Goal: Use online tool/utility: Use online tool/utility

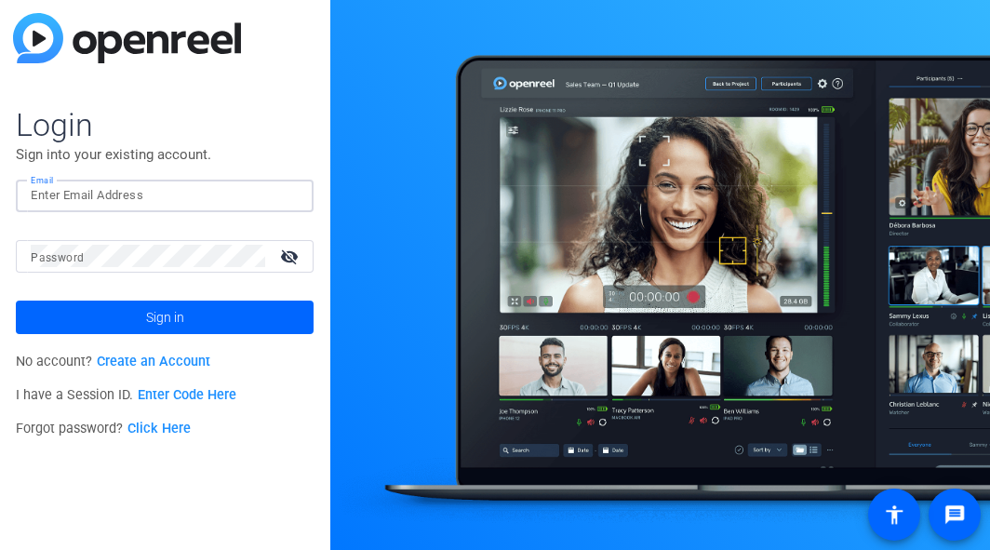
click at [108, 204] on input "Email" at bounding box center [165, 195] width 268 height 22
type input "[EMAIL_ADDRESS][DOMAIN_NAME]"
click at [16, 301] on button "Sign in" at bounding box center [165, 318] width 298 height 34
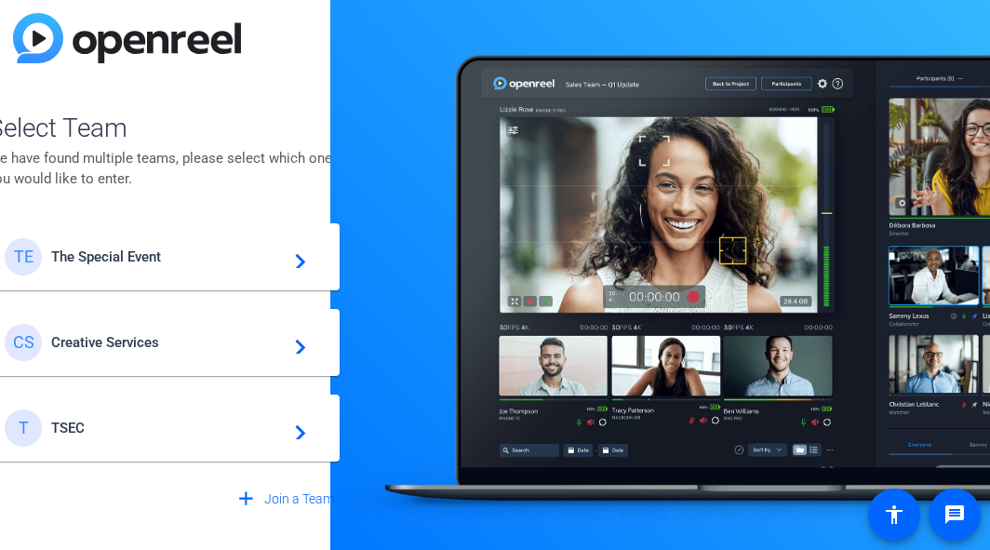
click at [119, 251] on span "The Special Event" at bounding box center [167, 256] width 233 height 17
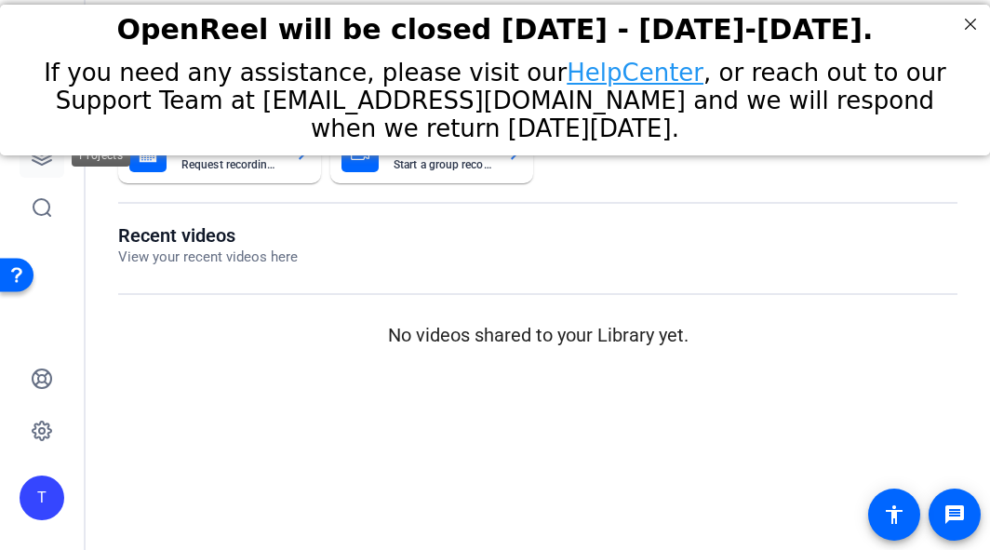
click at [38, 161] on icon at bounding box center [42, 155] width 22 height 22
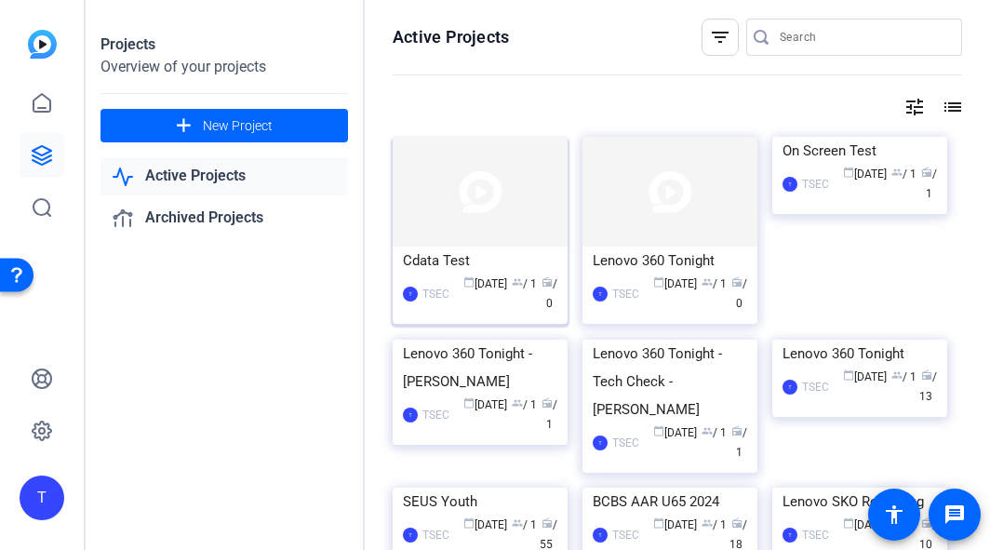
click at [477, 214] on img at bounding box center [480, 192] width 175 height 110
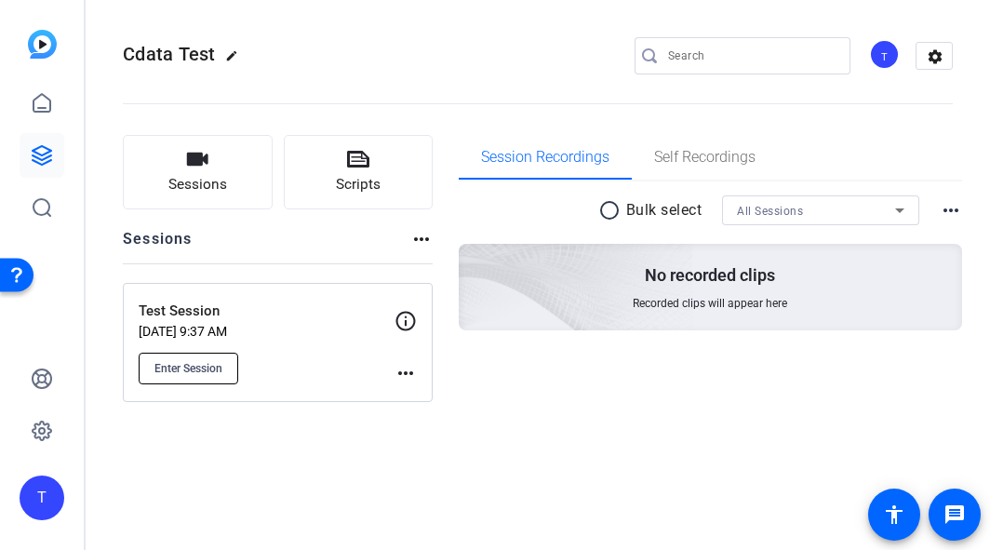
click at [208, 364] on span "Enter Session" at bounding box center [188, 368] width 68 height 15
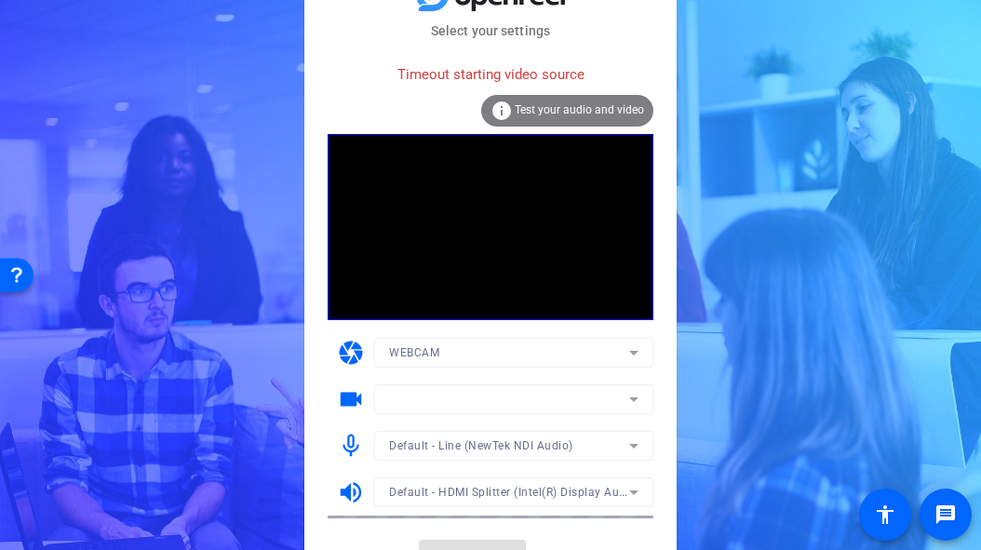
click at [540, 393] on mat-form-field at bounding box center [513, 399] width 279 height 30
click at [637, 401] on mat-form-field at bounding box center [513, 399] width 279 height 30
click at [625, 388] on mat-form-field at bounding box center [513, 399] width 279 height 30
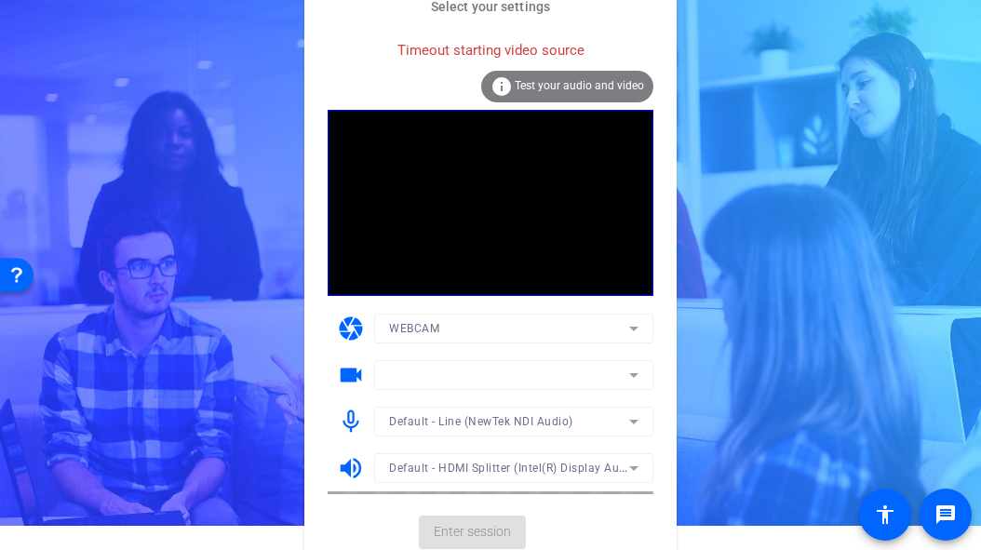
scroll to position [31, 0]
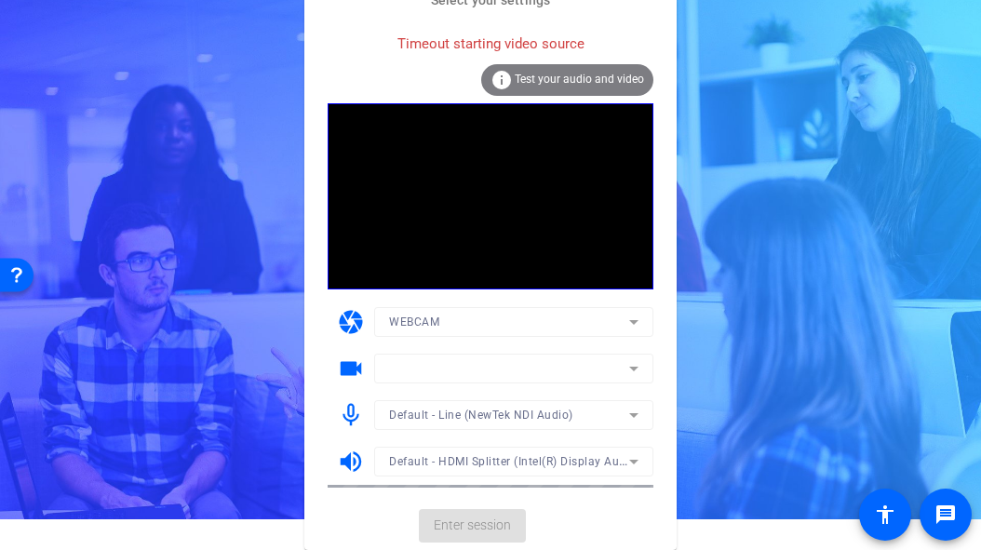
click at [635, 370] on mat-form-field at bounding box center [513, 369] width 279 height 30
click at [631, 364] on icon at bounding box center [634, 368] width 22 height 22
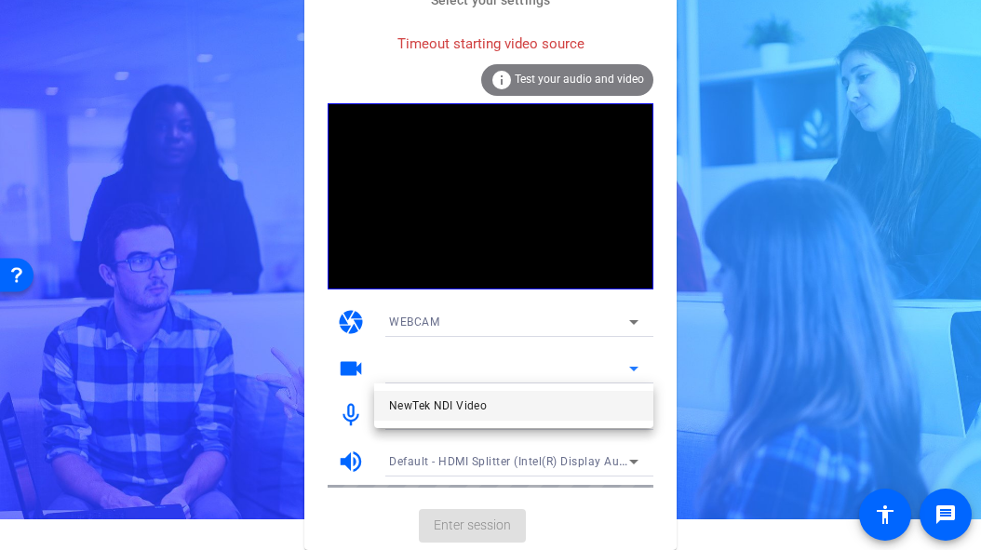
click at [631, 364] on div at bounding box center [490, 275] width 981 height 550
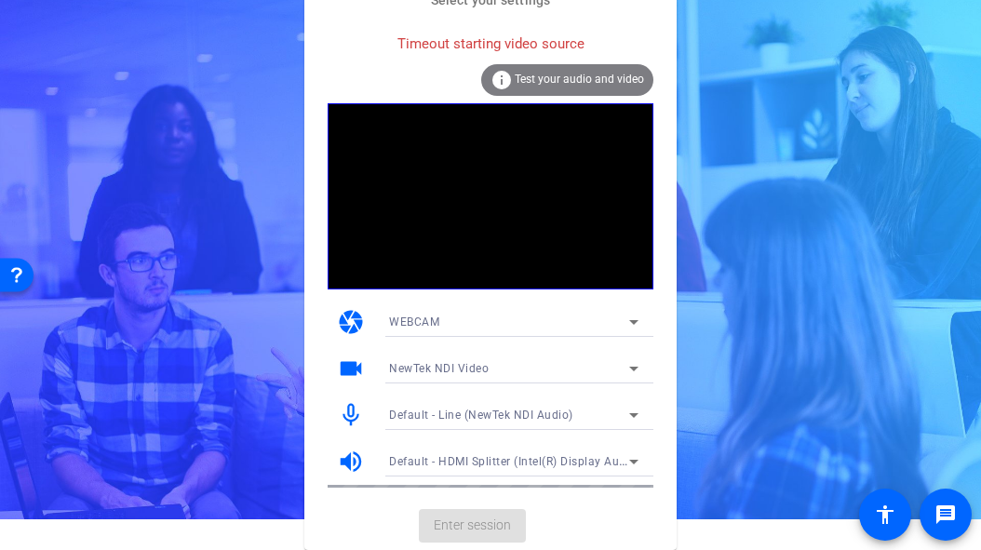
click at [628, 366] on icon at bounding box center [634, 368] width 22 height 22
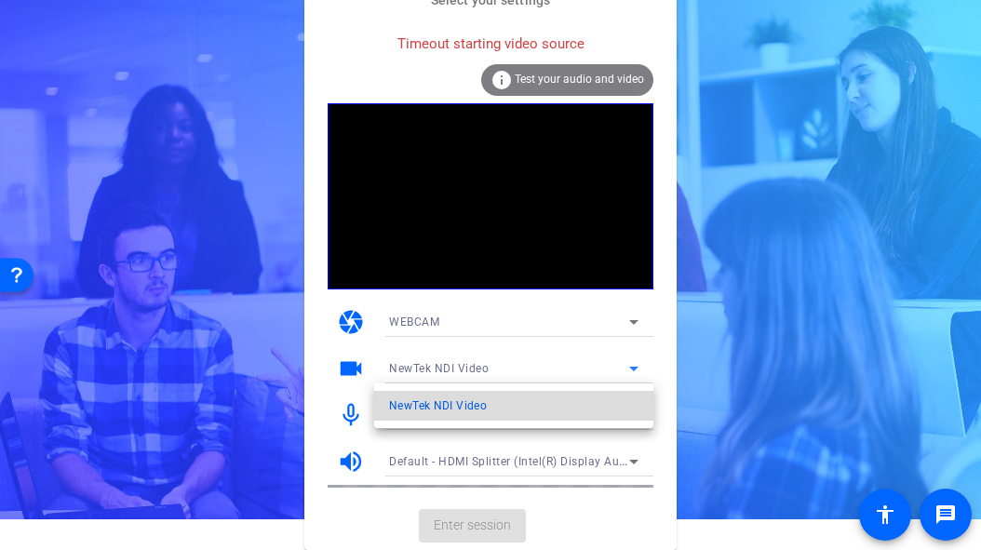
click at [409, 409] on span "NewTek NDI Video" at bounding box center [438, 406] width 98 height 22
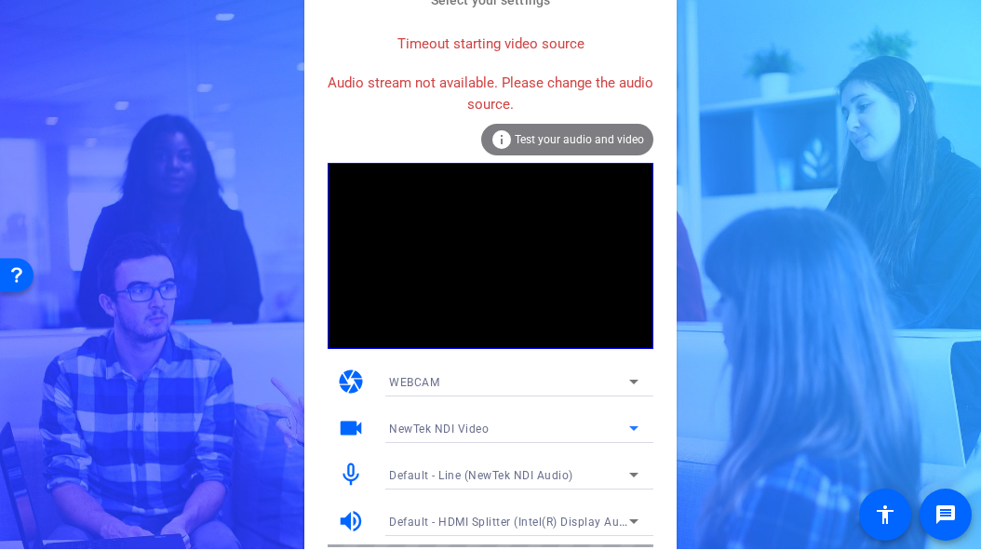
scroll to position [60, 0]
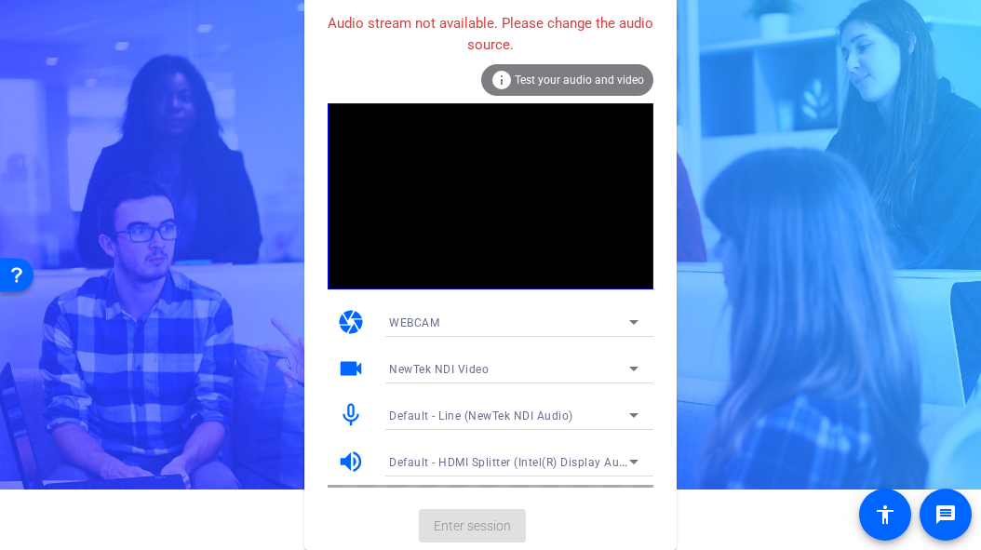
click at [823, 184] on div "Select your settings Timeout starting video source Audio stream not available. …" at bounding box center [490, 215] width 981 height 550
click at [544, 361] on div "NewTek NDI Video" at bounding box center [509, 368] width 240 height 23
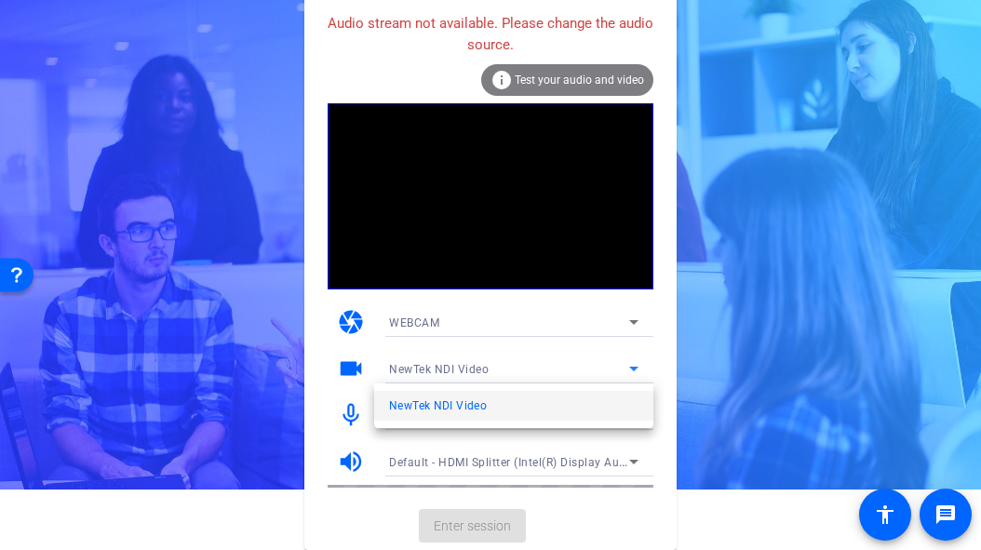
click at [883, 89] on div at bounding box center [490, 275] width 981 height 550
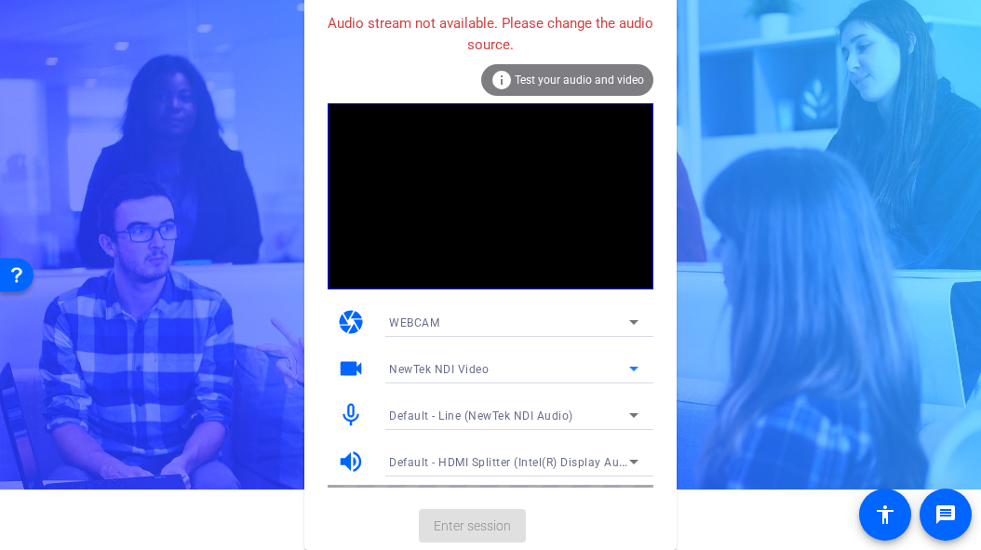
click at [580, 364] on div "NewTek NDI Video" at bounding box center [509, 368] width 240 height 23
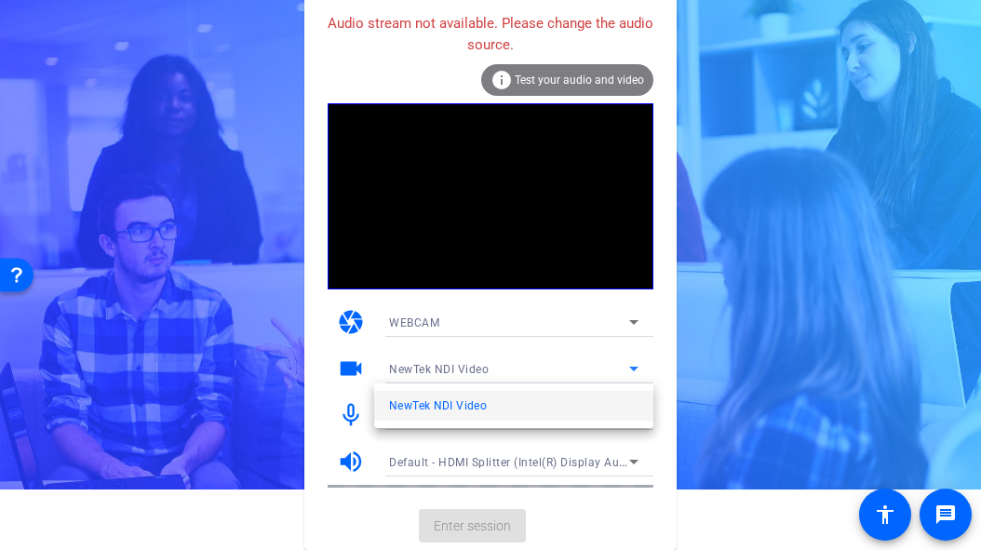
click at [586, 366] on div at bounding box center [490, 275] width 981 height 550
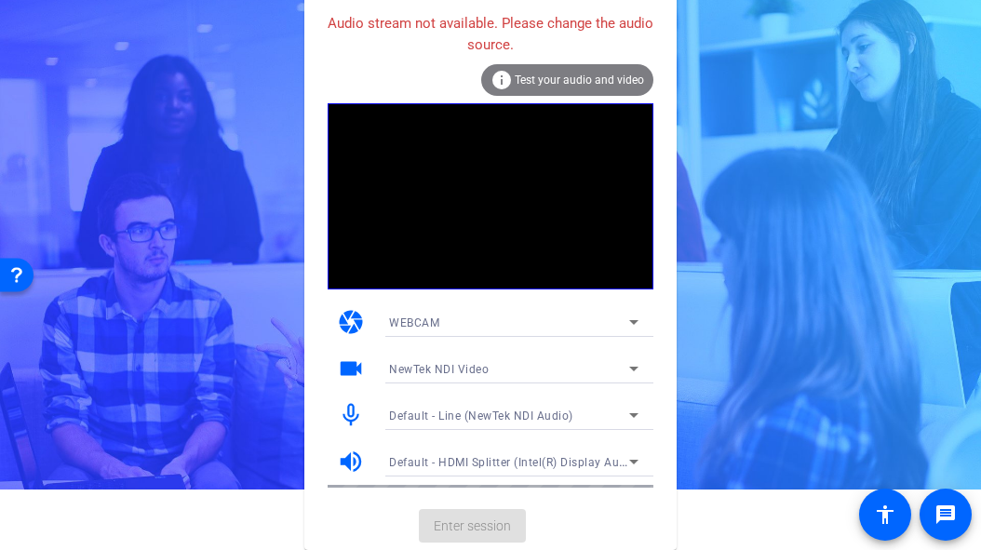
click at [631, 308] on div "WEBCAM" at bounding box center [513, 322] width 249 height 30
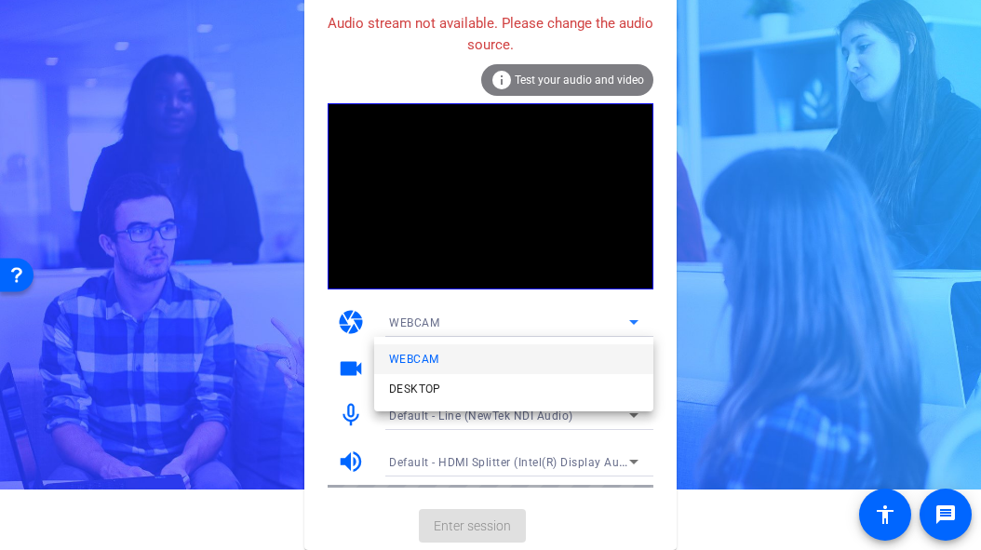
click at [630, 312] on div at bounding box center [490, 275] width 981 height 550
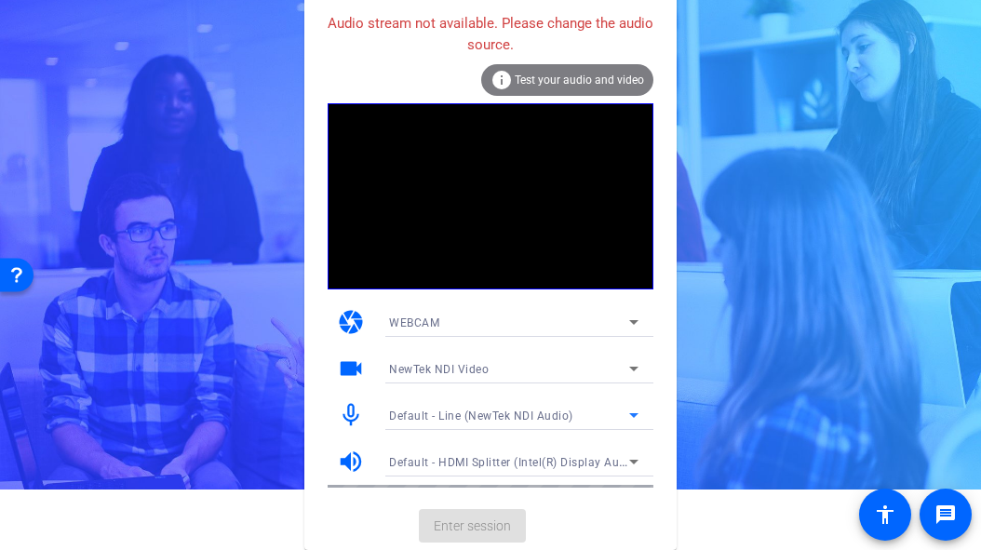
click at [498, 412] on span "Default - Line (NewTek NDI Audio)" at bounding box center [481, 415] width 184 height 13
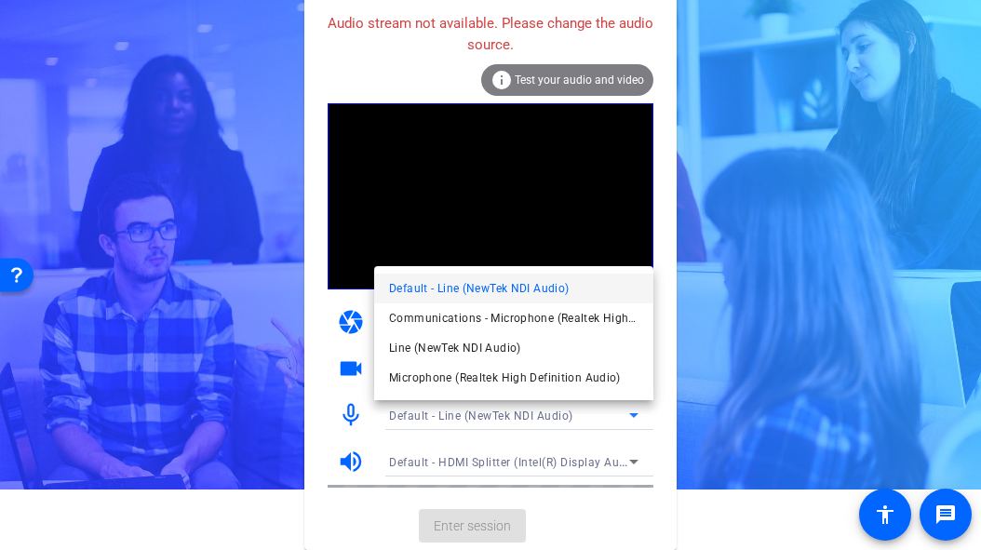
click at [511, 423] on div at bounding box center [490, 275] width 981 height 550
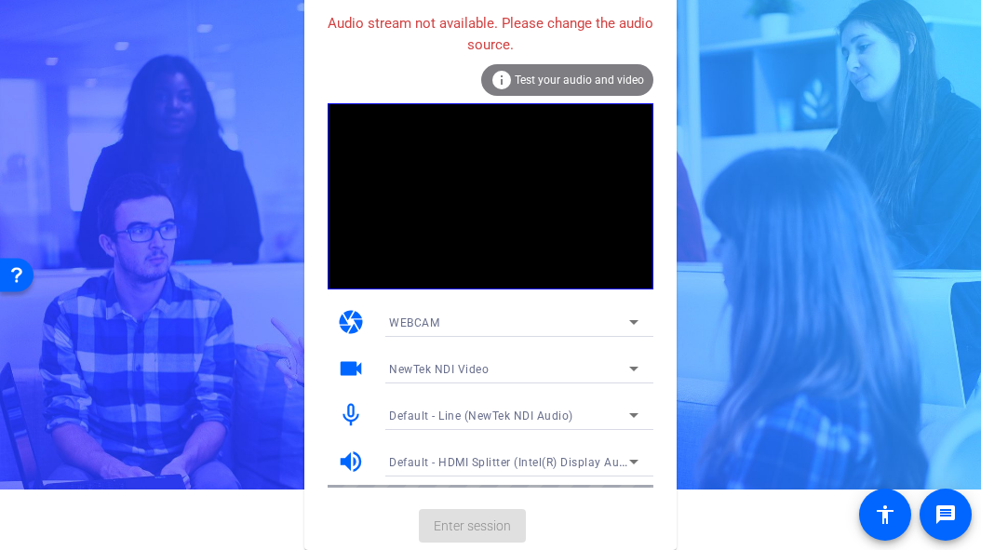
click at [74, 489] on html "Accessibility Screen-Reader Guide, Feedback, and Issue Reporting | New window S…" at bounding box center [490, 215] width 981 height 550
click at [530, 413] on span "Default - Line (NewTek NDI Audio)" at bounding box center [481, 415] width 184 height 13
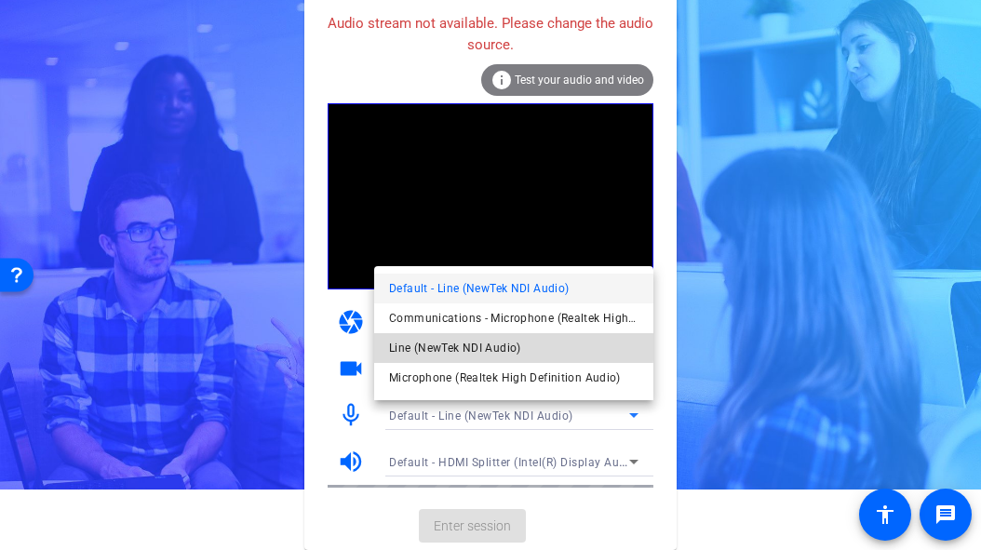
click at [449, 341] on span "Line (NewTek NDI Audio)" at bounding box center [455, 348] width 132 height 22
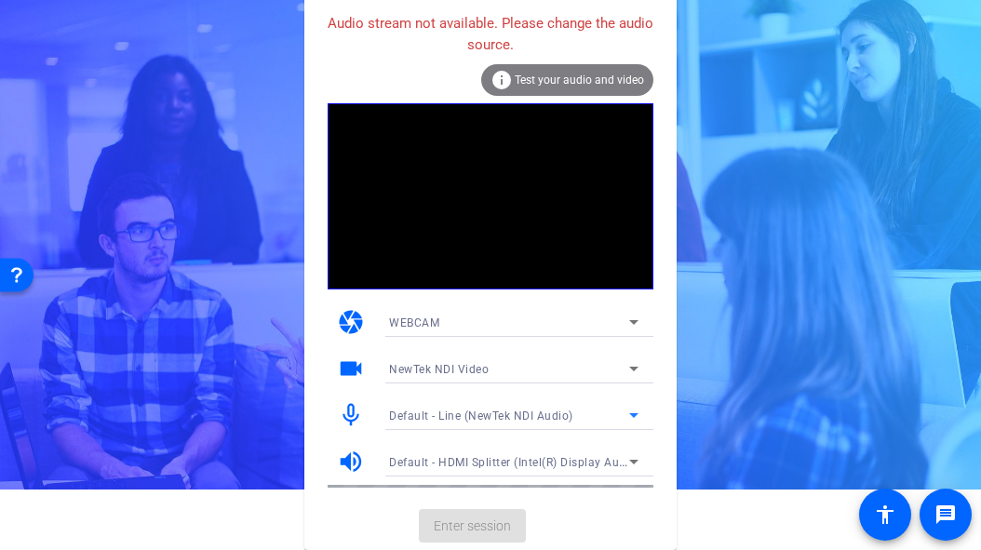
scroll to position [31, 0]
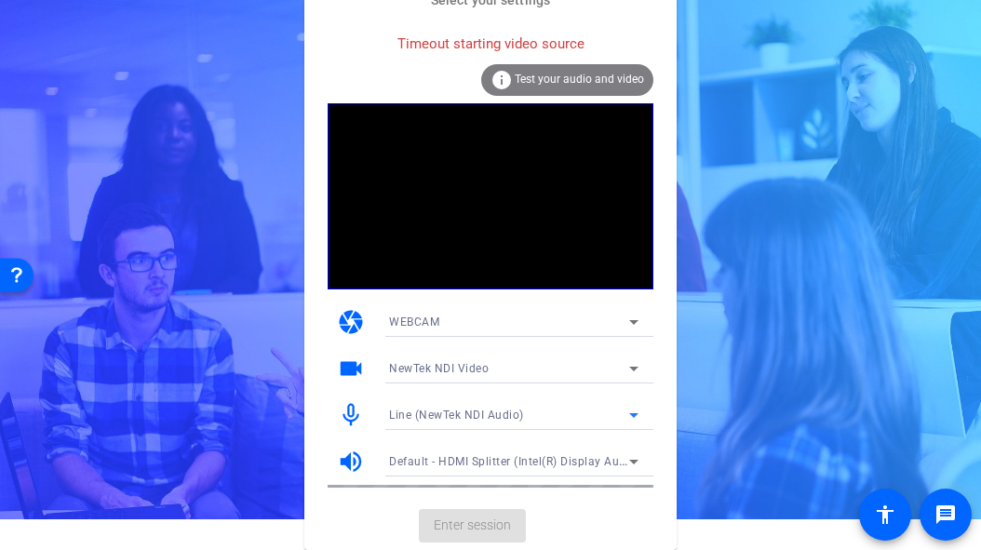
click at [521, 369] on div "NewTek NDI Video" at bounding box center [509, 367] width 240 height 23
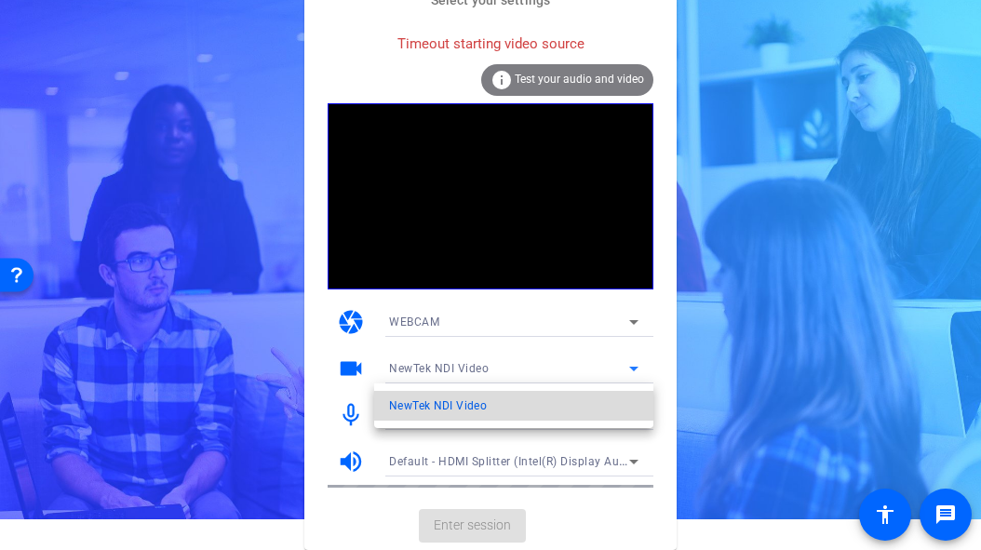
click at [450, 401] on span "NewTek NDI Video" at bounding box center [438, 406] width 98 height 22
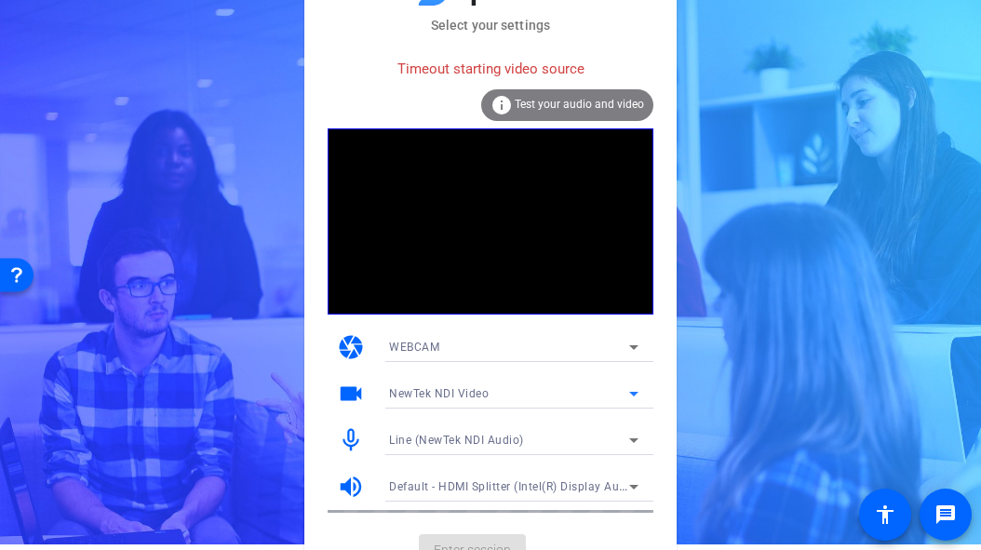
scroll to position [0, 0]
